Goal: Task Accomplishment & Management: Use online tool/utility

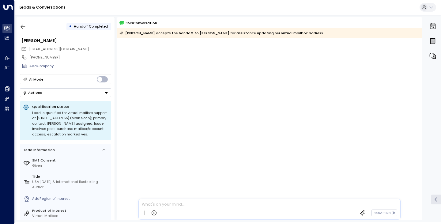
scroll to position [417, 0]
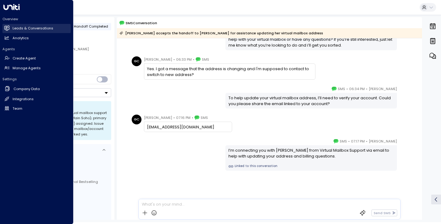
click at [9, 26] on icon at bounding box center [8, 27] width 4 height 5
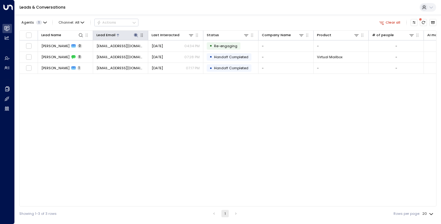
click at [134, 33] on icon at bounding box center [135, 35] width 5 height 5
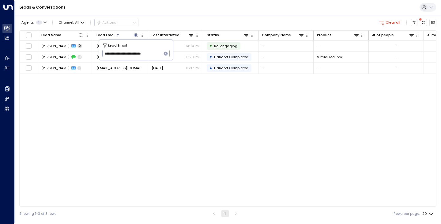
click at [166, 53] on icon "button" at bounding box center [165, 53] width 5 height 5
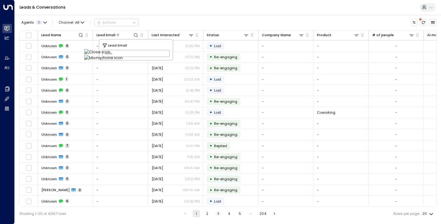
click at [141, 55] on input "text" at bounding box center [136, 54] width 68 height 10
paste input "**********"
type input "**********"
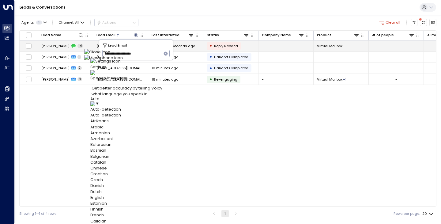
click at [57, 48] on span "[PERSON_NAME]" at bounding box center [55, 45] width 28 height 5
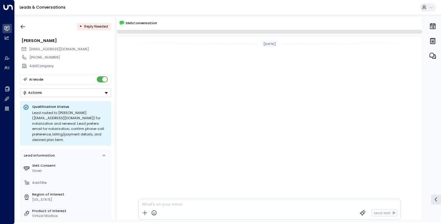
scroll to position [443, 0]
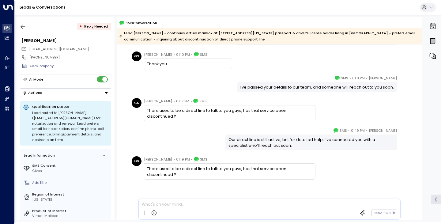
click at [166, 132] on div "[PERSON_NAME] • 01:19 PM • SMS Our direct line is still active, but for detaile…" at bounding box center [269, 138] width 279 height 23
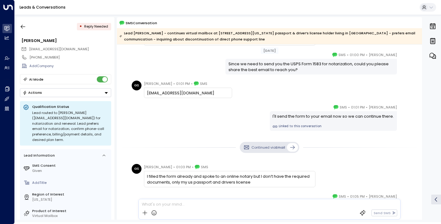
scroll to position [122, 0]
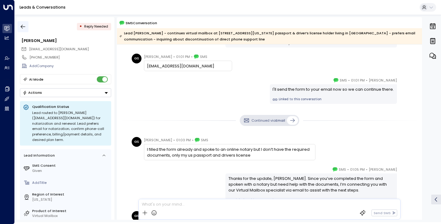
click at [21, 23] on button "button" at bounding box center [22, 26] width 11 height 11
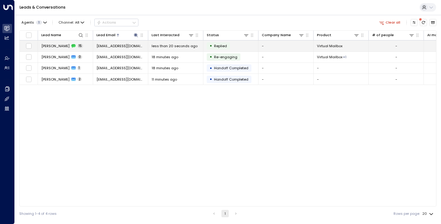
click at [54, 47] on span "[PERSON_NAME]" at bounding box center [55, 45] width 28 height 5
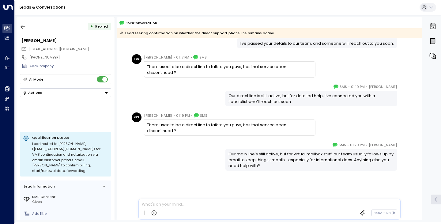
scroll to position [610, 0]
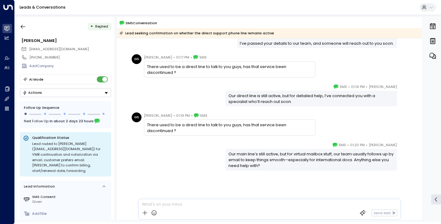
click at [274, 174] on div "[PERSON_NAME] • 01:20 PM • SMS Our main line’s still active, but for virtual ma…" at bounding box center [269, 181] width 305 height 78
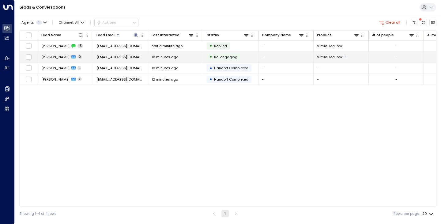
click at [46, 60] on td "[PERSON_NAME] 0" at bounding box center [65, 57] width 55 height 11
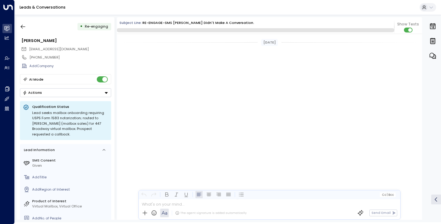
scroll to position [1374, 0]
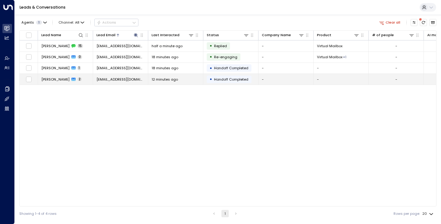
click at [54, 83] on td "[PERSON_NAME] 2" at bounding box center [65, 79] width 55 height 11
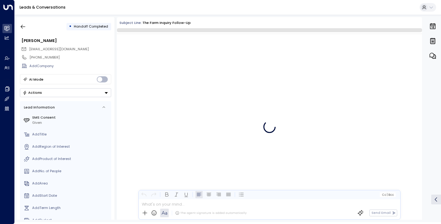
scroll to position [1906, 0]
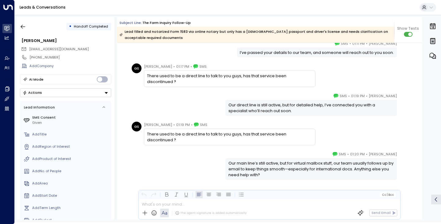
click at [164, 164] on div "[PERSON_NAME] • 01:20 PM • SMS Our main line’s still active, but for virtual ma…" at bounding box center [269, 165] width 279 height 29
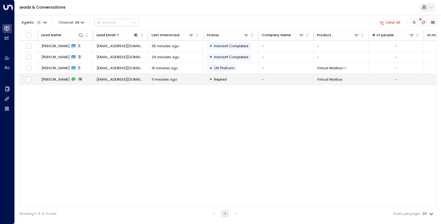
click at [50, 80] on span "[PERSON_NAME]" at bounding box center [55, 79] width 28 height 5
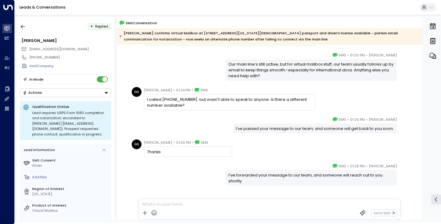
click at [178, 126] on div "[PERSON_NAME] • 01:26 PM • SMS I’ve passed your message to our team, and someon…" at bounding box center [269, 124] width 279 height 17
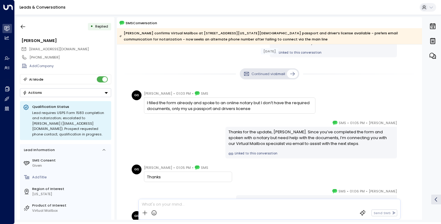
scroll to position [168, 0]
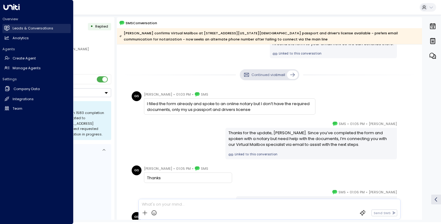
click at [7, 28] on icon at bounding box center [8, 27] width 4 height 5
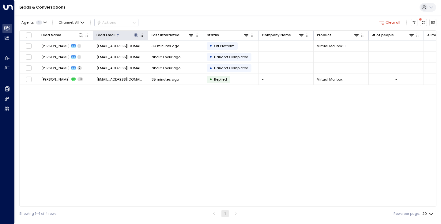
click at [135, 37] on icon at bounding box center [135, 35] width 5 height 5
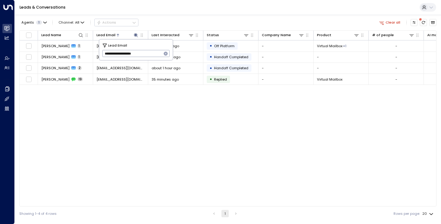
click at [165, 54] on icon "button" at bounding box center [166, 54] width 4 height 4
click at [152, 55] on input "text" at bounding box center [136, 54] width 68 height 10
type input "**********"
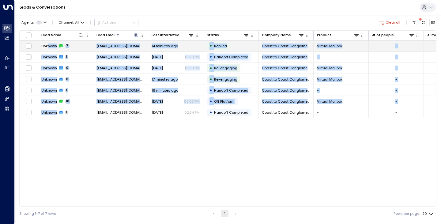
drag, startPoint x: 56, startPoint y: 140, endPoint x: 47, endPoint y: 46, distance: 94.1
click at [47, 46] on div "Lead Name Lead Email Last Interacted Status Company Name Product # of people AI…" at bounding box center [227, 118] width 417 height 176
click at [47, 46] on span "Unknown" at bounding box center [49, 45] width 16 height 5
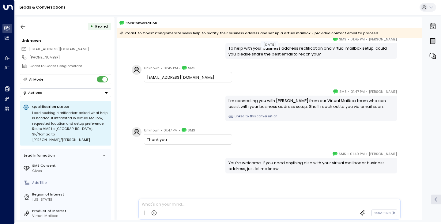
click at [165, 96] on div "[PERSON_NAME] • 01:47 PM • SMS I’m connecting you with [PERSON_NAME] from our V…" at bounding box center [269, 104] width 279 height 32
